Goal: Task Accomplishment & Management: Manage account settings

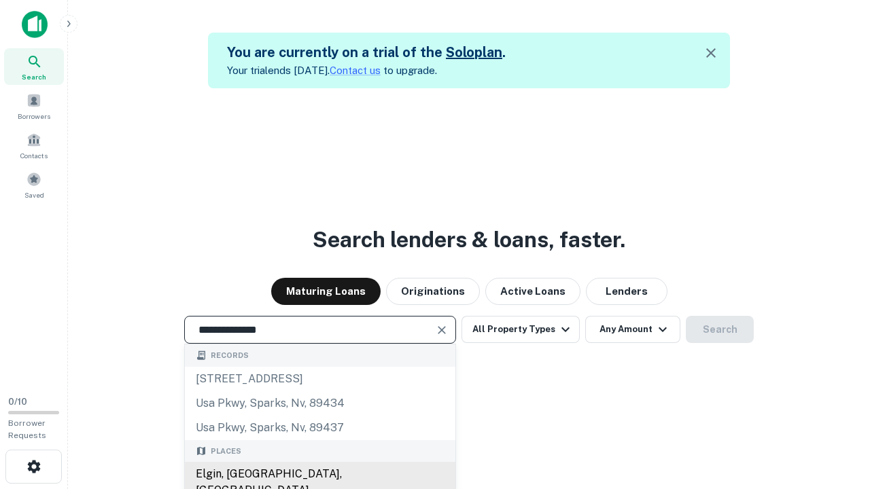
click at [319, 474] on div "Elgin, [GEOGRAPHIC_DATA], [GEOGRAPHIC_DATA]" at bounding box center [320, 482] width 270 height 41
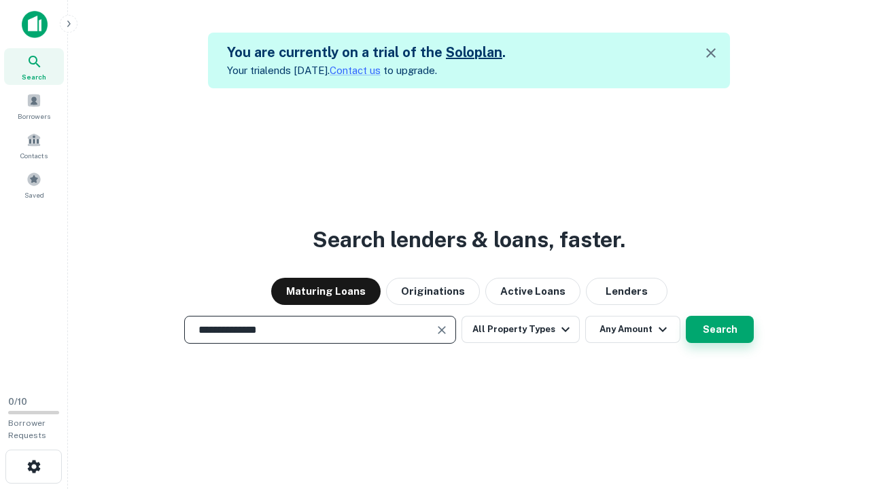
type input "**********"
click at [720, 330] on button "Search" at bounding box center [720, 329] width 68 height 27
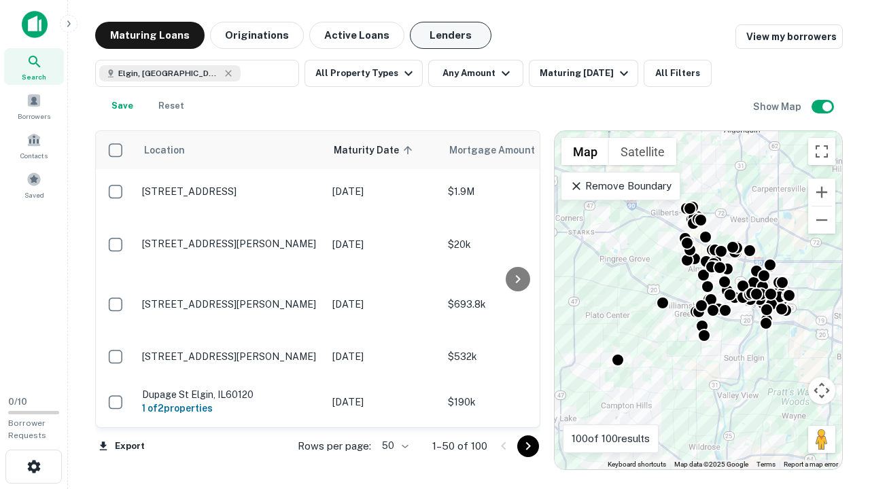
click at [451, 35] on button "Lenders" at bounding box center [451, 35] width 82 height 27
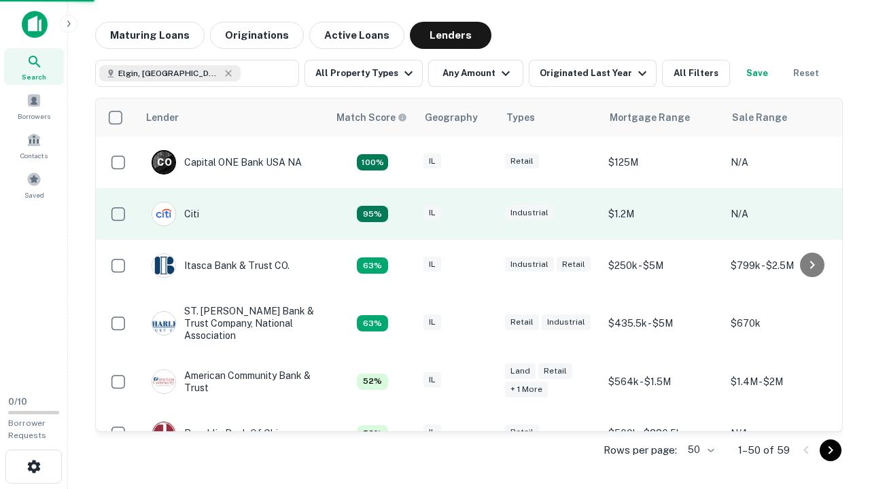
click at [482, 214] on div "IL" at bounding box center [457, 214] width 68 height 18
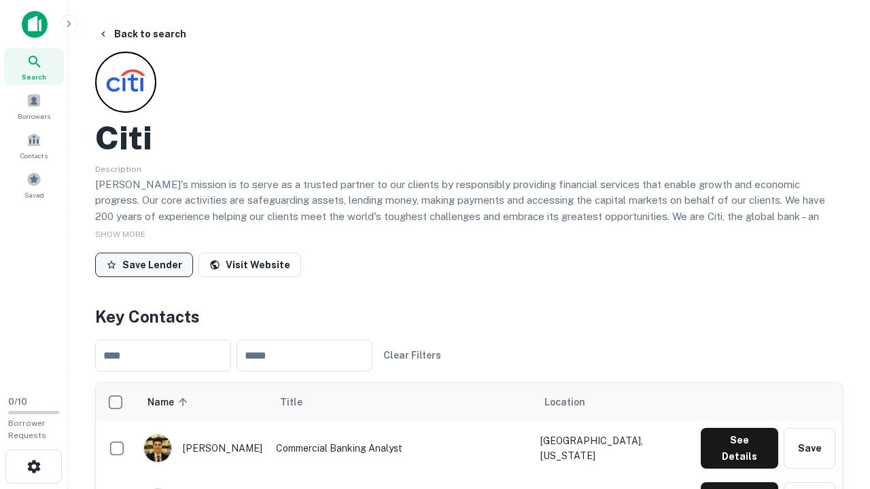
click at [144, 264] on button "Save Lender" at bounding box center [144, 265] width 98 height 24
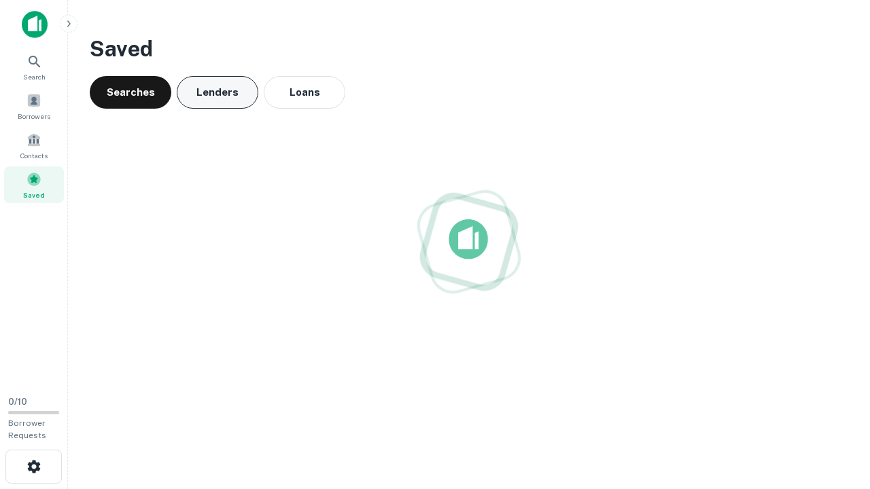
click at [217, 92] on button "Lenders" at bounding box center [218, 92] width 82 height 33
